Goal: Transaction & Acquisition: Download file/media

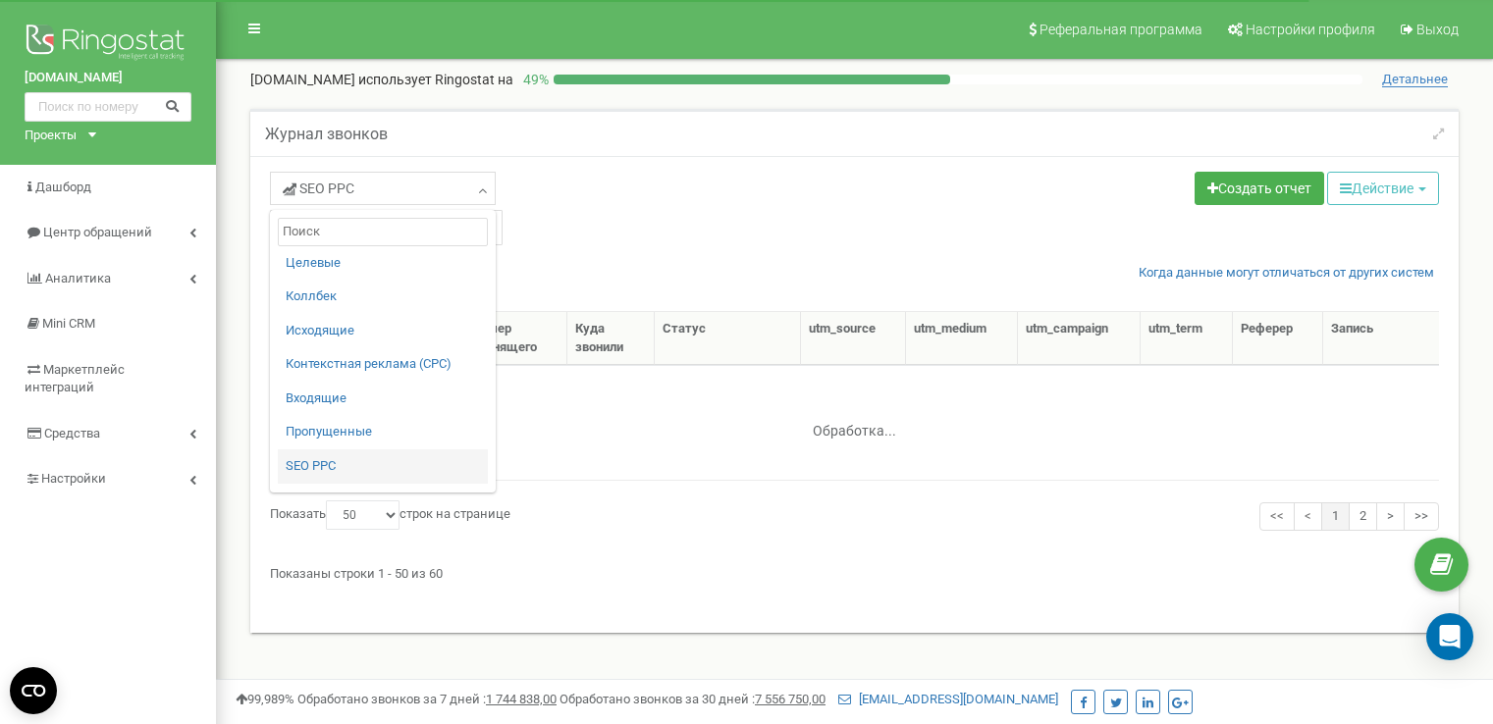
select select "50"
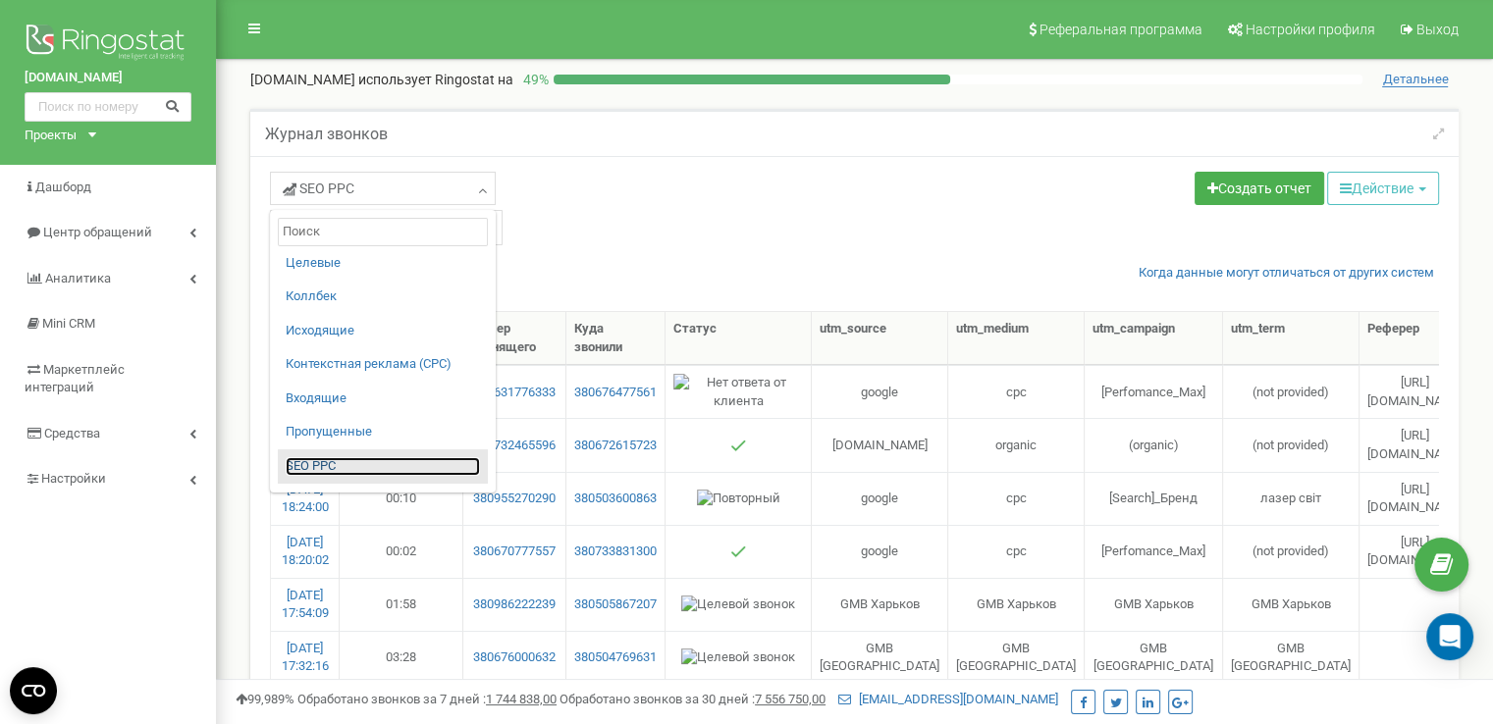
click at [312, 466] on link "SЕО PPС" at bounding box center [383, 466] width 194 height 19
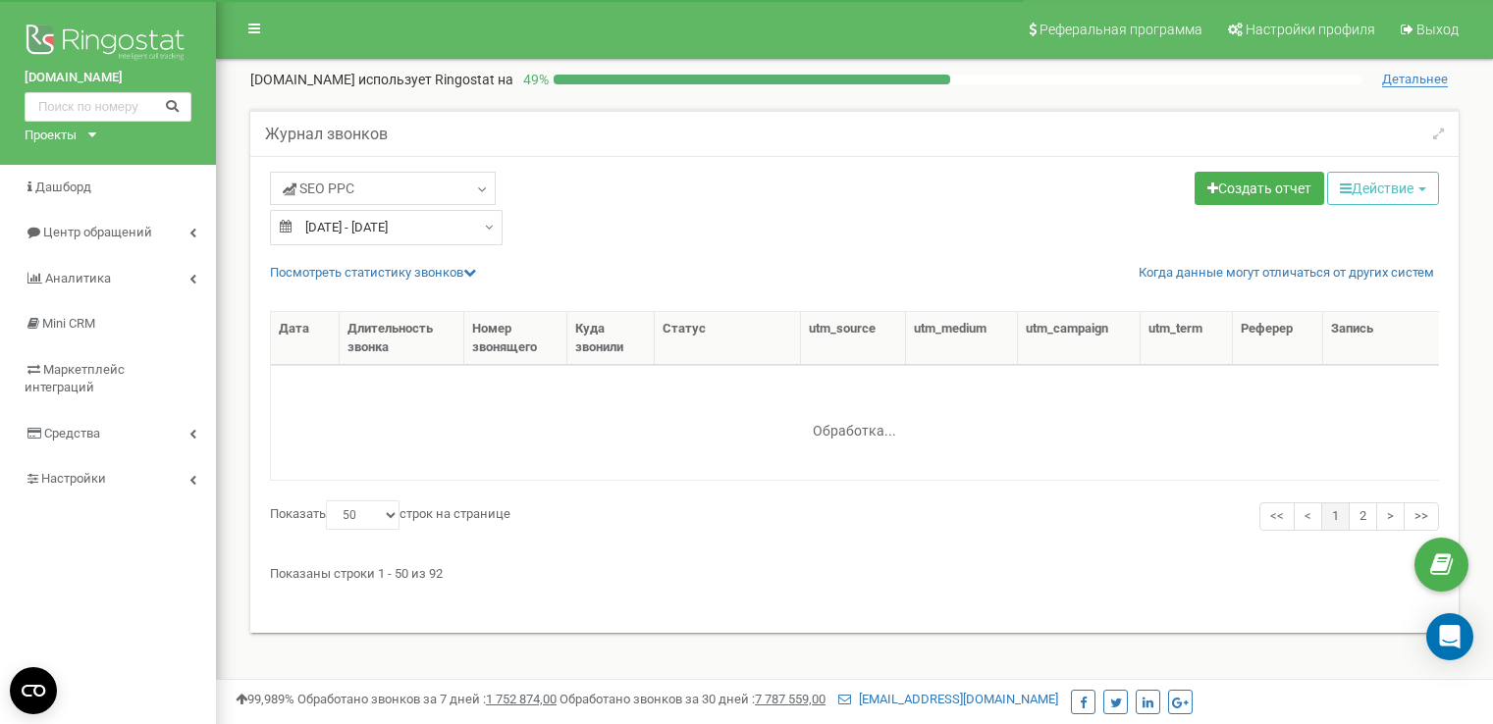
select select "50"
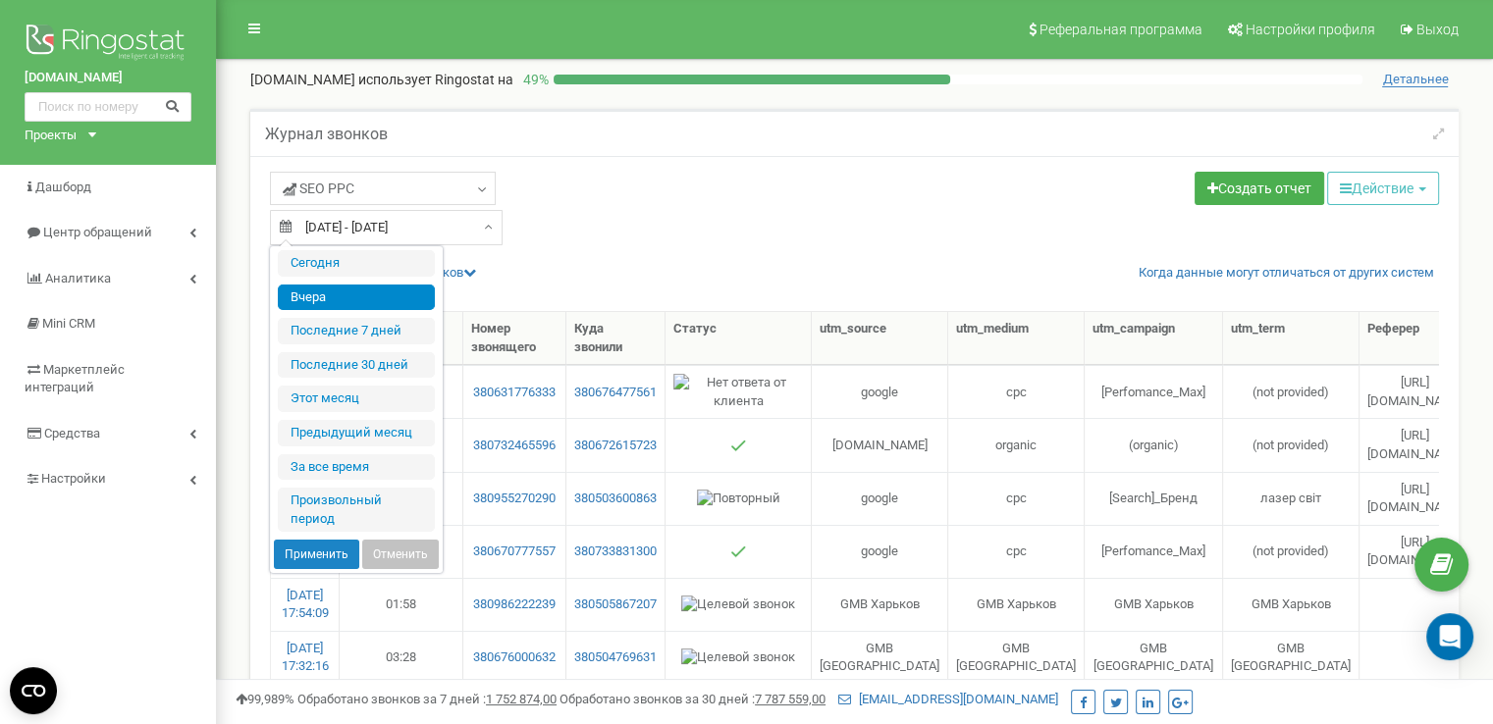
click at [459, 230] on input "[DATE] - [DATE]" at bounding box center [386, 227] width 233 height 35
click at [345, 496] on li "Произвольный период" at bounding box center [356, 510] width 157 height 44
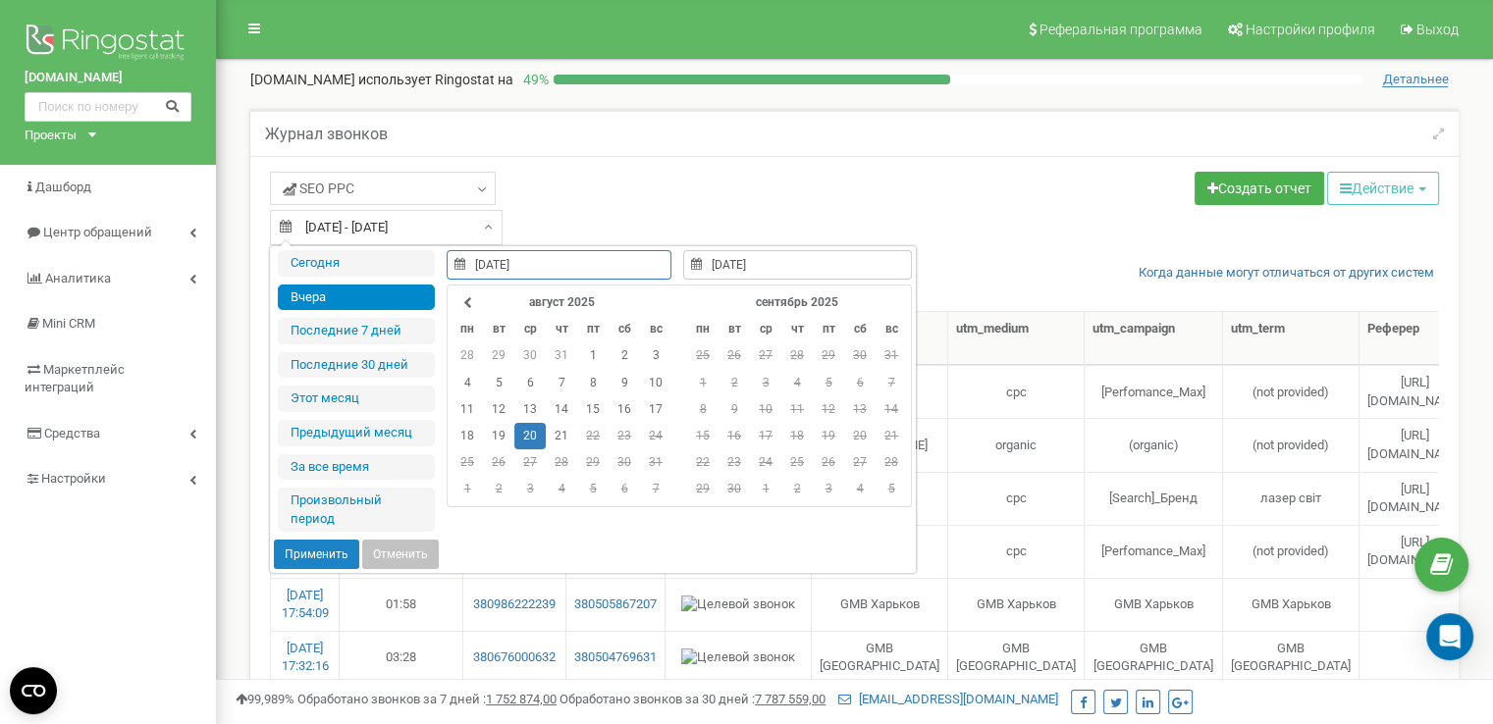
type input "22.02.2019"
type input "21.08.2025"
type input "20.08.2025"
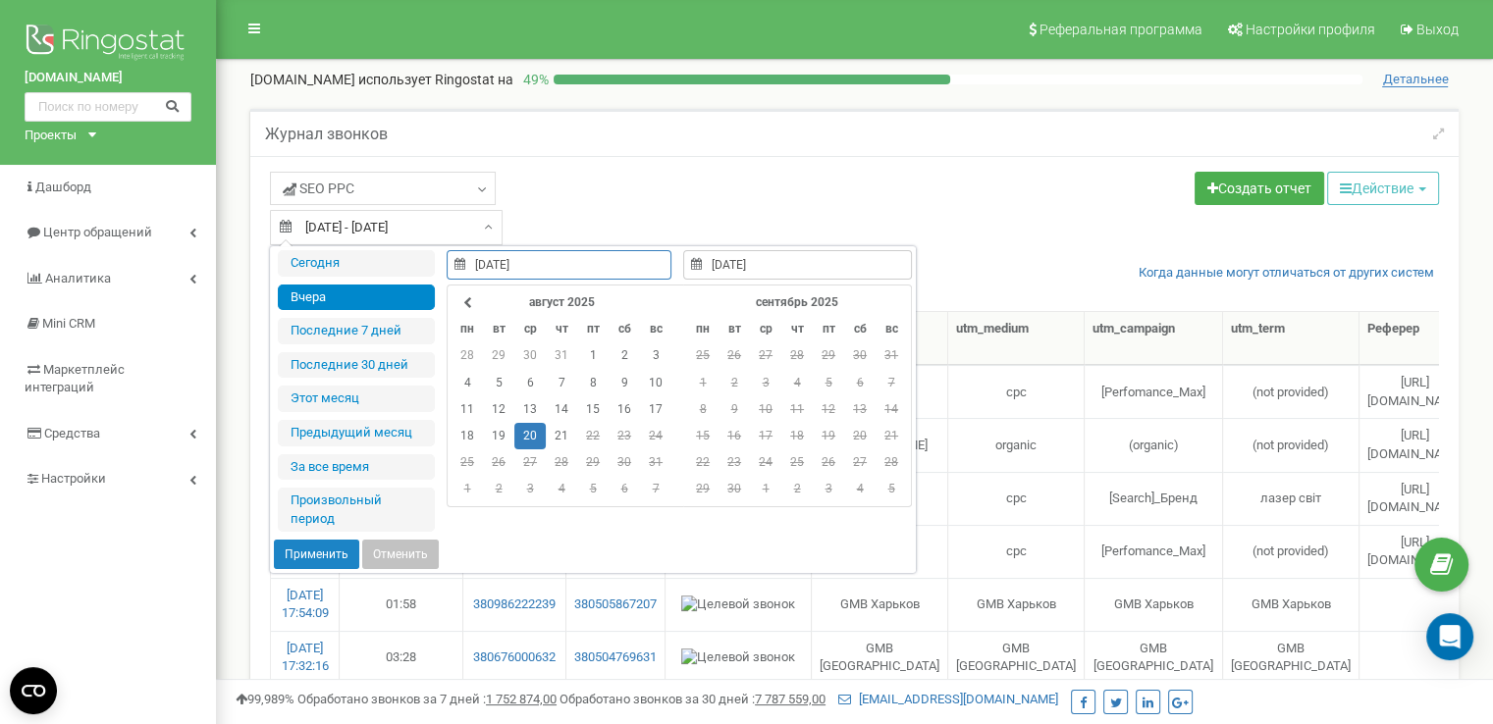
click at [522, 428] on td "20" at bounding box center [529, 436] width 31 height 27
type input "21.08.2025"
click at [554, 438] on td "21" at bounding box center [561, 436] width 31 height 27
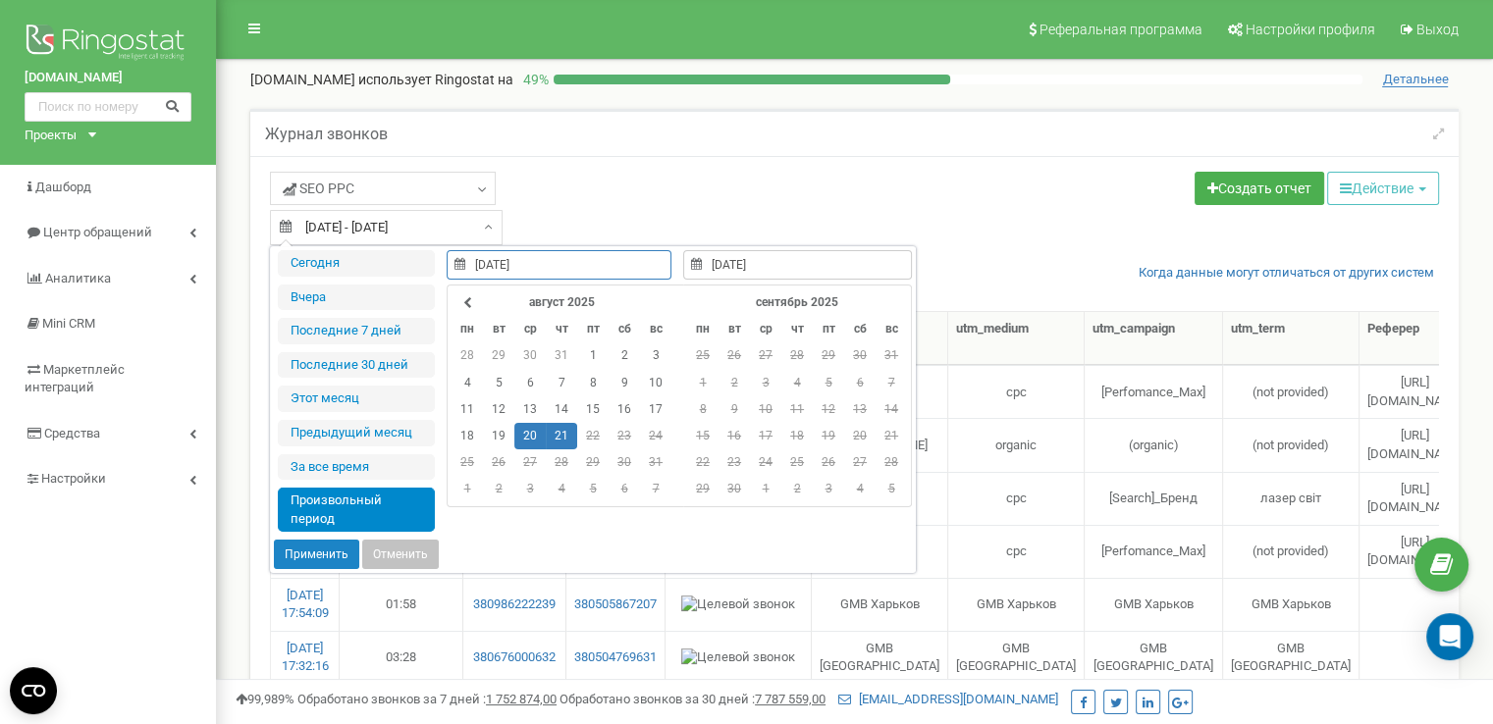
type input "20.08.2025"
click at [307, 552] on button "Применить" at bounding box center [316, 554] width 85 height 29
type input "20.08.2025 - 21.08.2025"
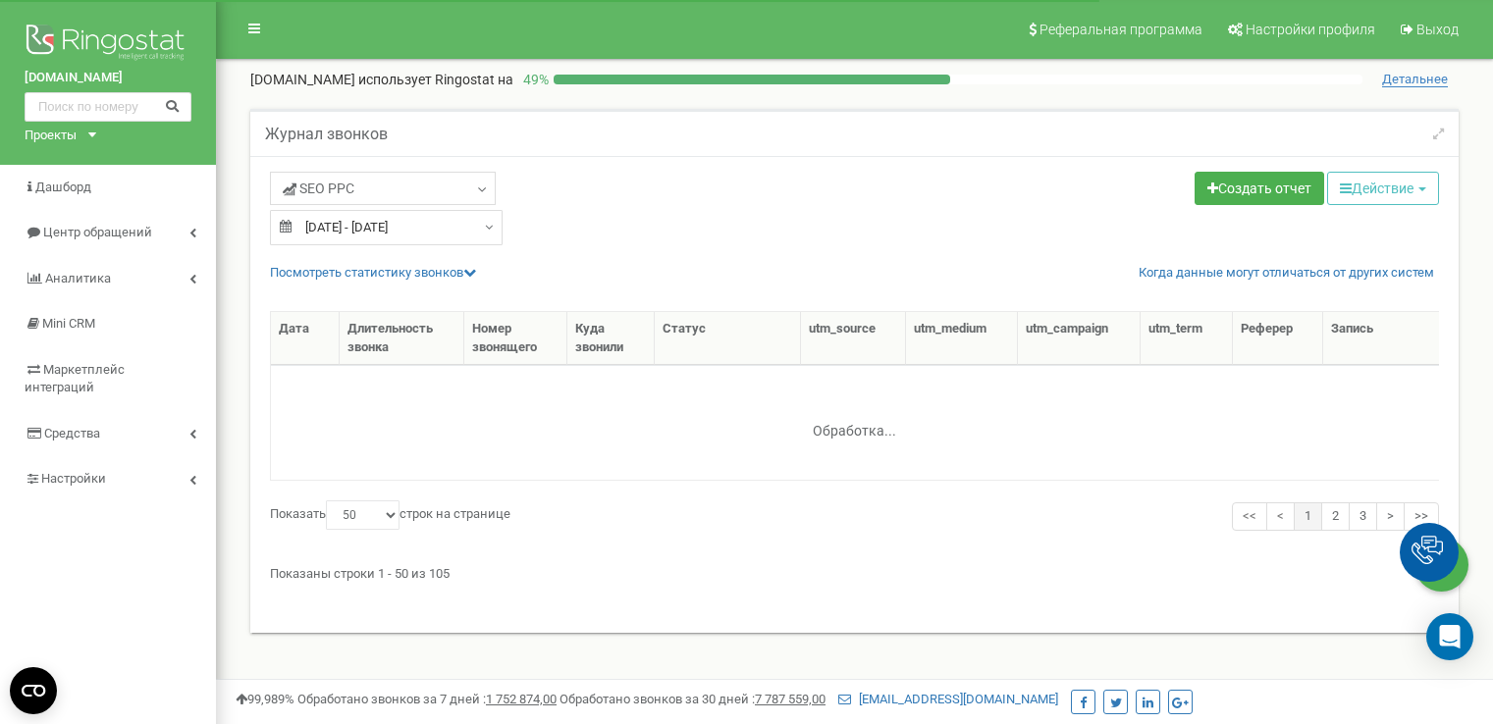
select select "50"
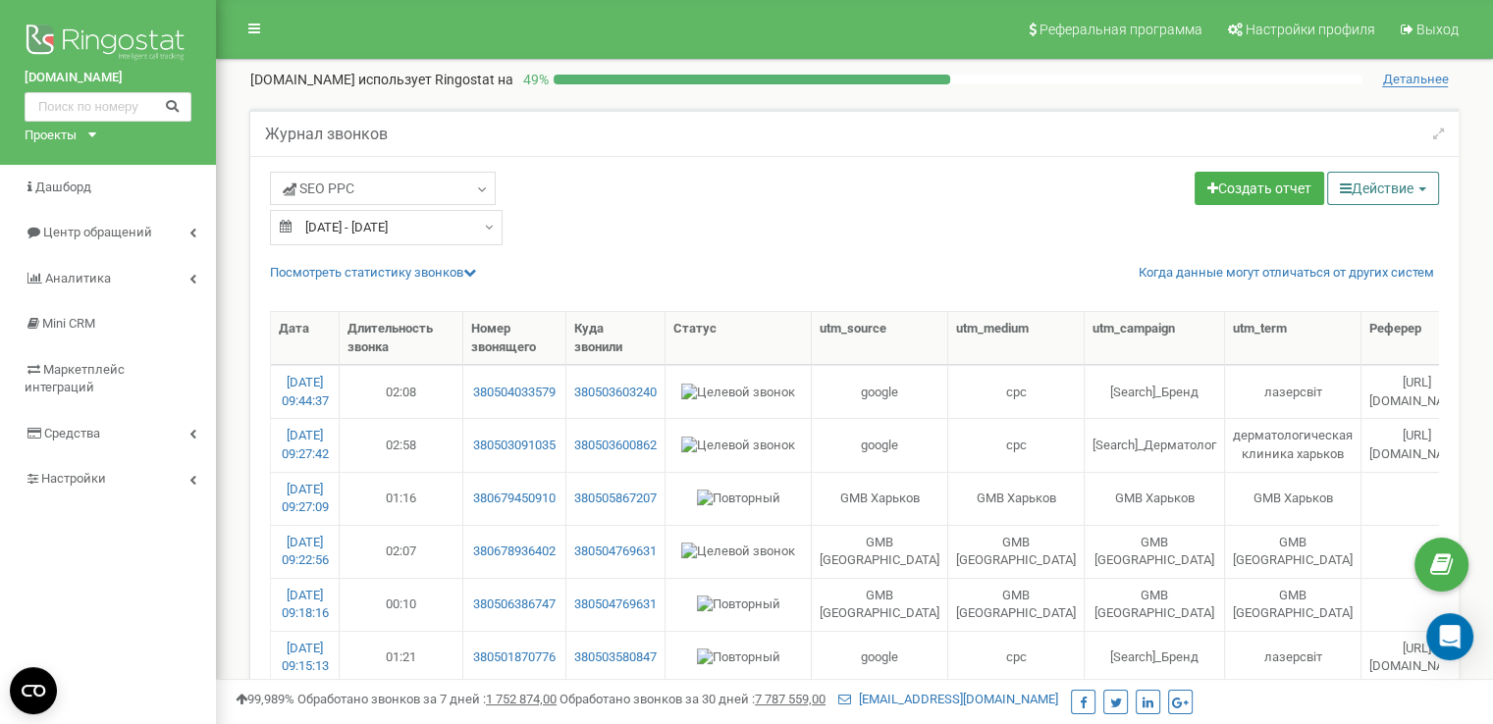
click at [1412, 182] on button "Действие" at bounding box center [1383, 188] width 112 height 33
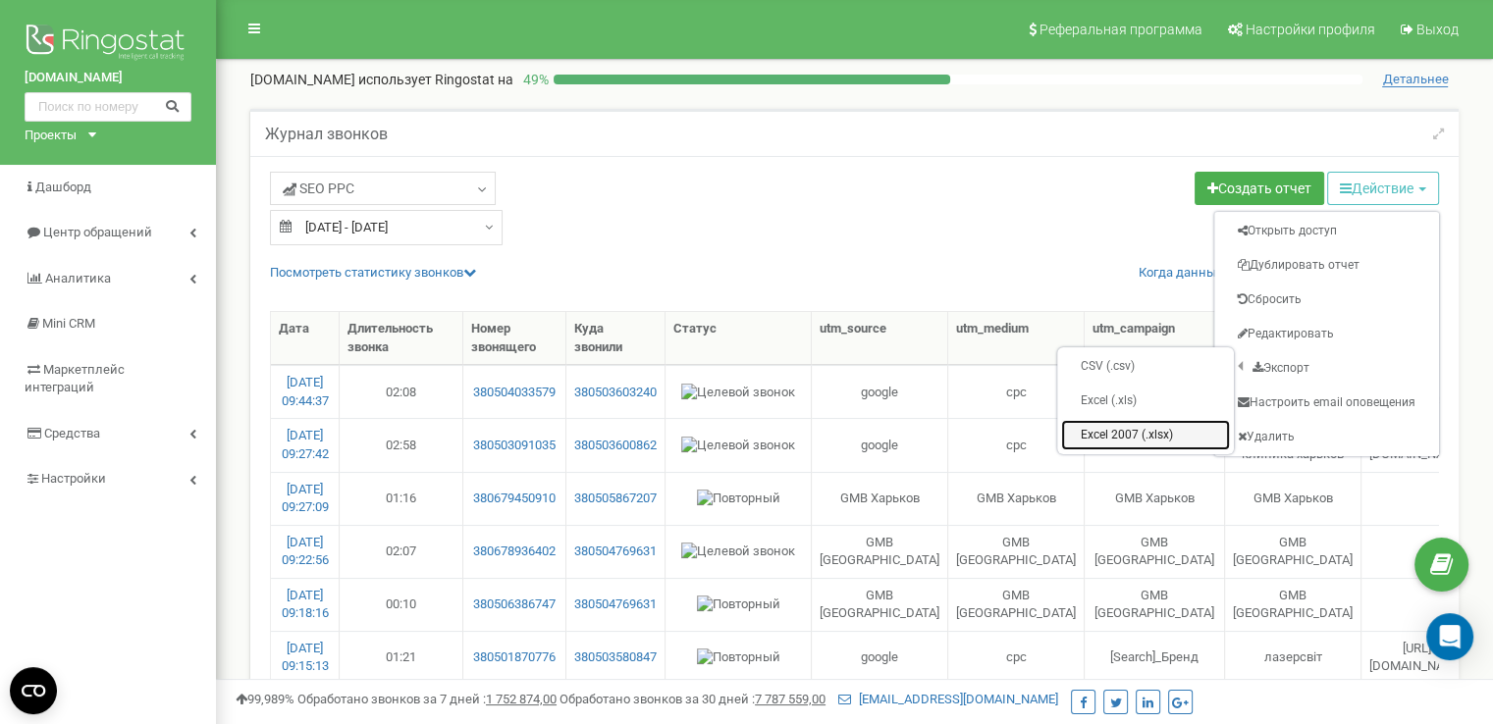
click at [1110, 426] on link "Excel 2007 (.xlsx)" at bounding box center [1145, 435] width 169 height 30
